Goal: Information Seeking & Learning: Learn about a topic

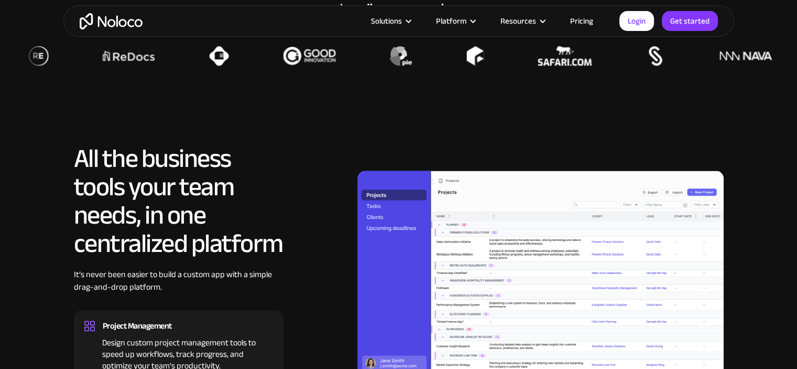
scroll to position [891, 0]
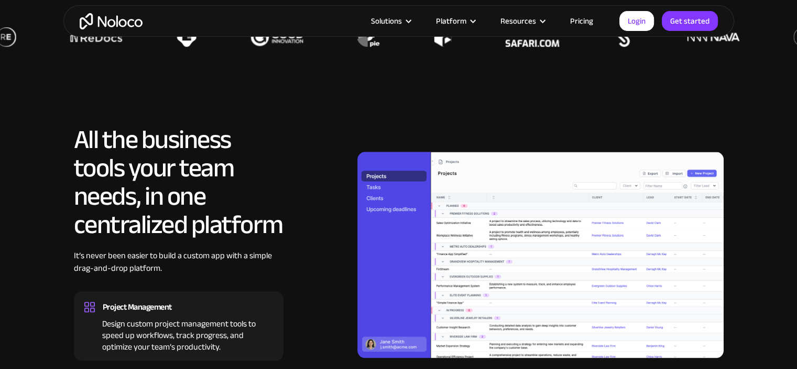
click at [588, 29] on div "Solutions Use Cases Business Types Project Management Keep track of customers, …" at bounding box center [398, 20] width 671 height 31
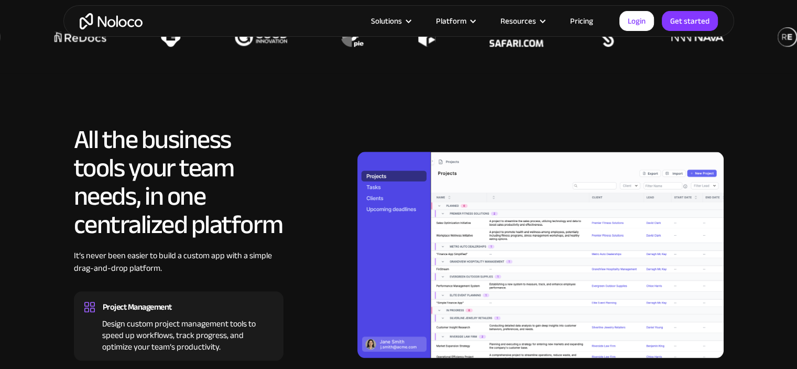
click at [588, 22] on link "Pricing" at bounding box center [581, 21] width 49 height 14
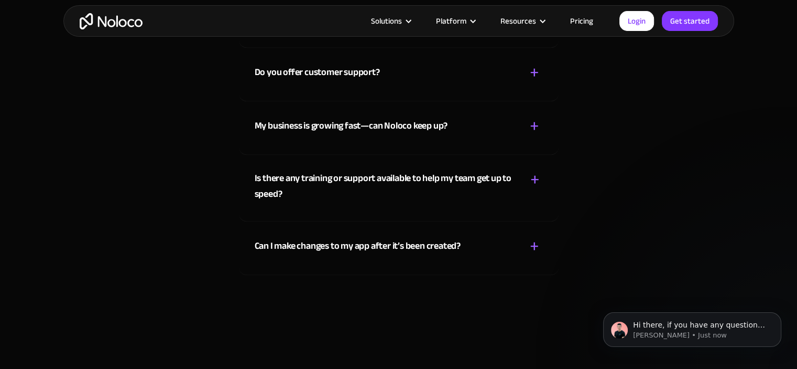
scroll to position [6025, 0]
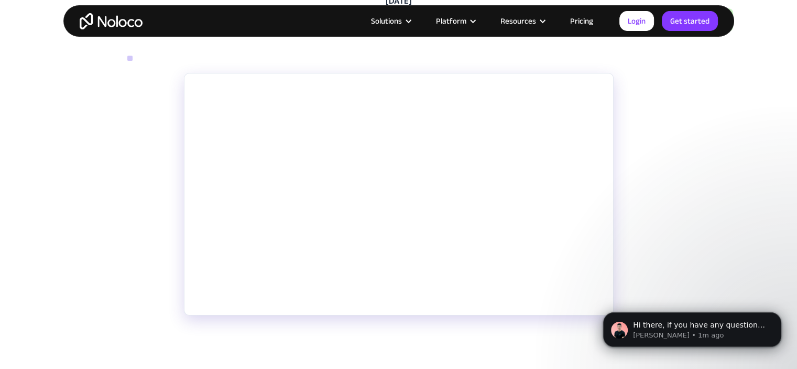
click at [592, 299] on body "Hi there, if you have any questions about our pricing, just let us know! Darrag…" at bounding box center [692, 326] width 201 height 65
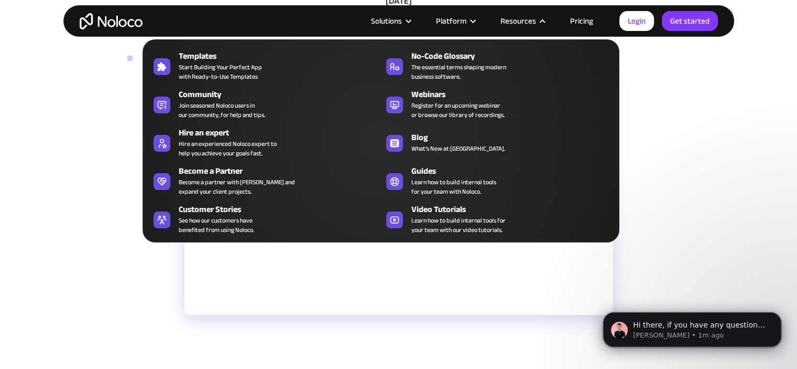
click at [446, 161] on div "Templates Start Building Your Perfect App with Ready-to-Use Templates No-Code G…" at bounding box center [381, 140] width 477 height 203
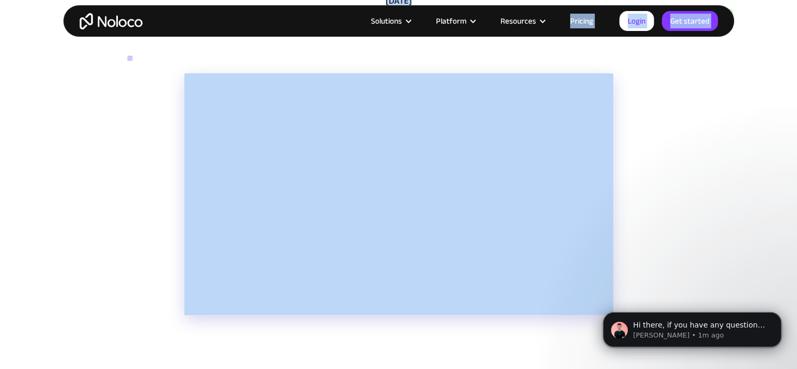
drag, startPoint x: 446, startPoint y: 161, endPoint x: 693, endPoint y: 144, distance: 247.5
click at [123, 158] on section "Unlock the power of automation in your no-code application development with Nol…" at bounding box center [398, 233] width 797 height 343
